Goal: Information Seeking & Learning: Learn about a topic

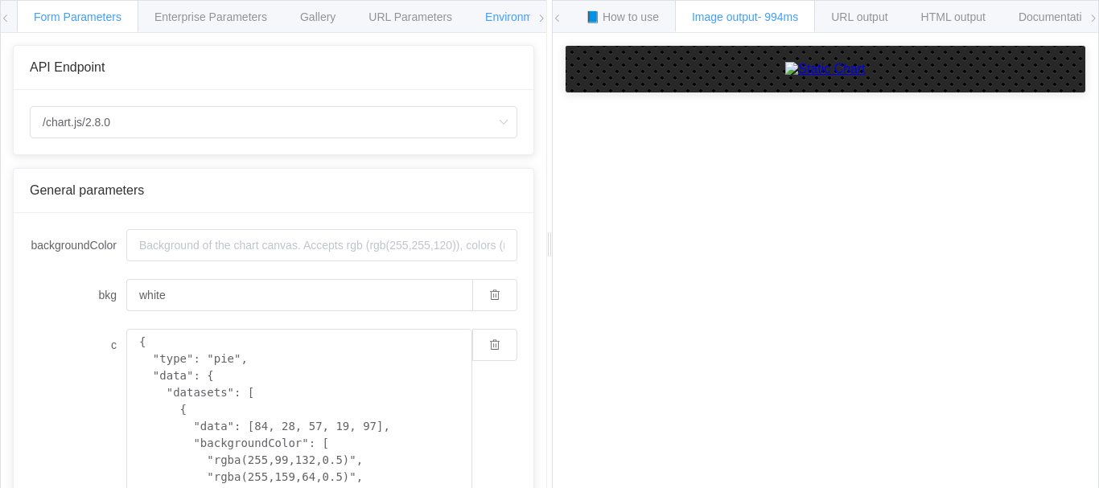
click at [517, 21] on span "Environments" at bounding box center [519, 16] width 69 height 13
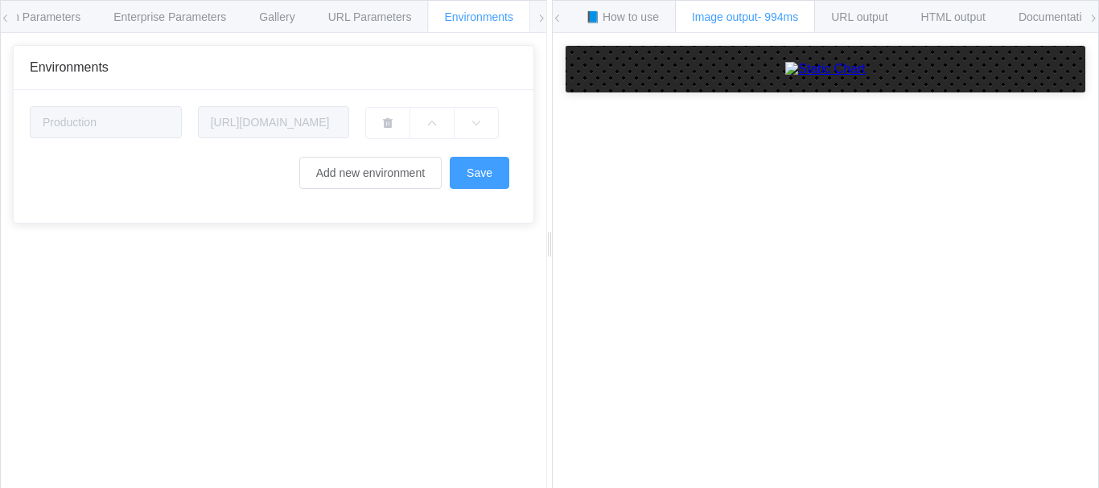
click at [536, 20] on div "Form Parameters Enterprise Parameters Gallery URL Parameters Environments" at bounding box center [273, 17] width 545 height 32
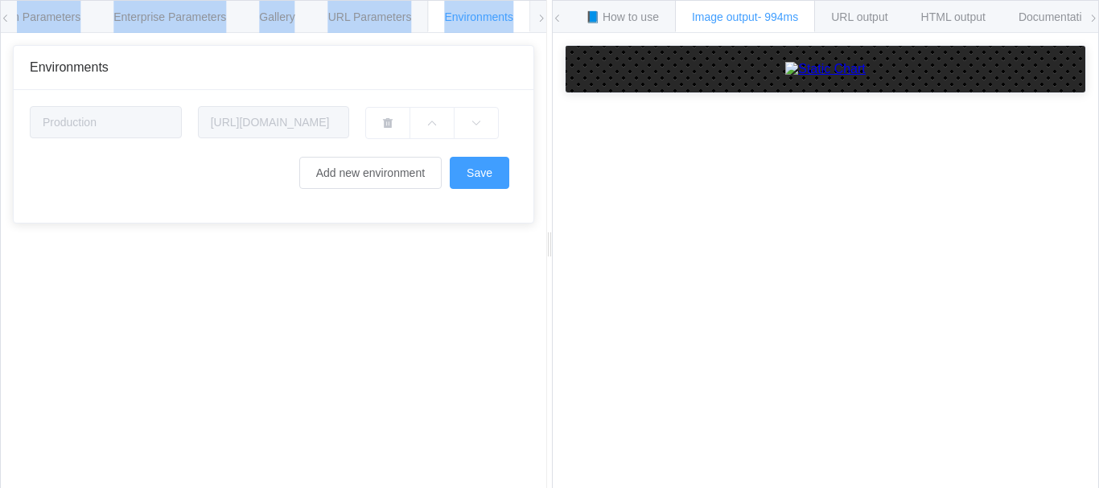
click at [536, 20] on div "Form Parameters Enterprise Parameters Gallery URL Parameters Environments" at bounding box center [273, 17] width 545 height 32
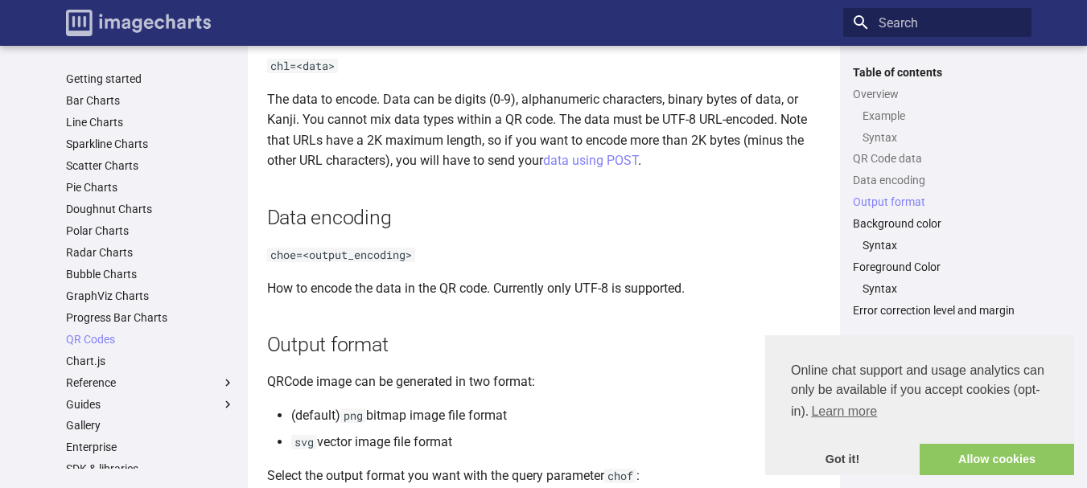
scroll to position [1126, 0]
